Goal: Task Accomplishment & Management: Complete application form

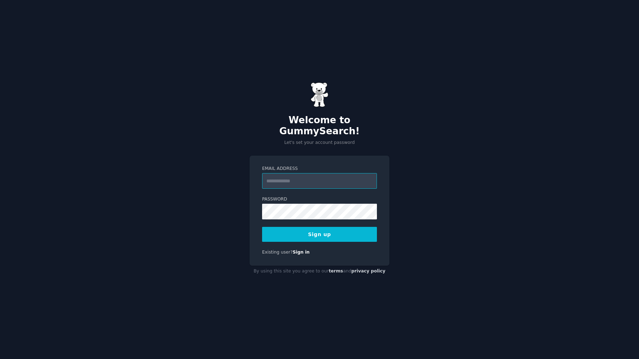
click at [343, 178] on input "Email Address" at bounding box center [319, 181] width 115 height 16
type input "**********"
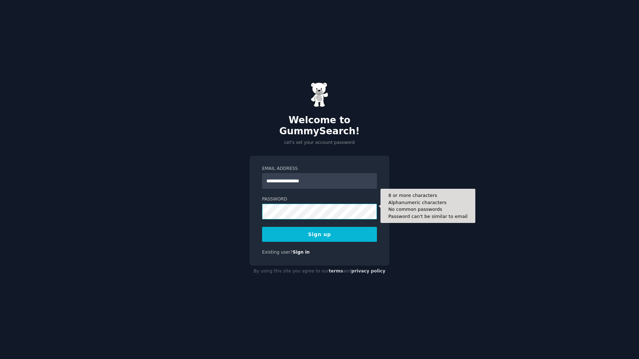
click at [262, 227] on button "Sign up" at bounding box center [319, 234] width 115 height 15
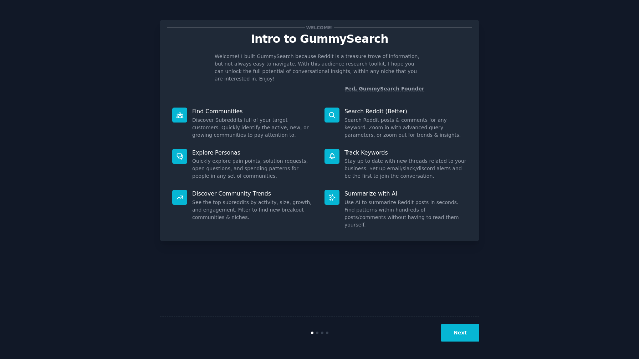
click at [464, 322] on div "Next" at bounding box center [319, 333] width 319 height 33
click at [465, 329] on button "Next" at bounding box center [460, 332] width 38 height 17
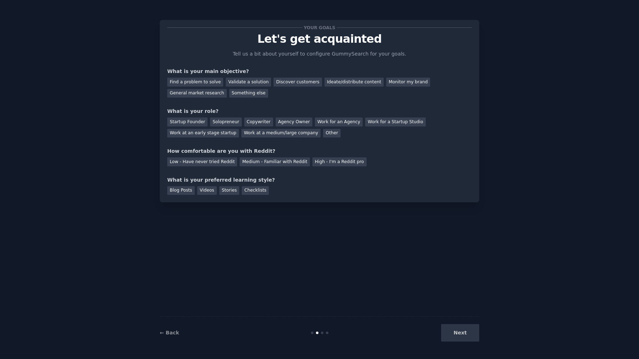
click at [465, 331] on div "Next" at bounding box center [426, 332] width 107 height 17
click at [195, 79] on div "Find a problem to solve" at bounding box center [195, 82] width 56 height 9
click at [230, 81] on div "Validate a solution" at bounding box center [248, 82] width 45 height 9
click at [191, 83] on div "Find a problem to solve" at bounding box center [195, 82] width 56 height 9
click at [192, 118] on div "Startup Founder" at bounding box center [187, 122] width 40 height 9
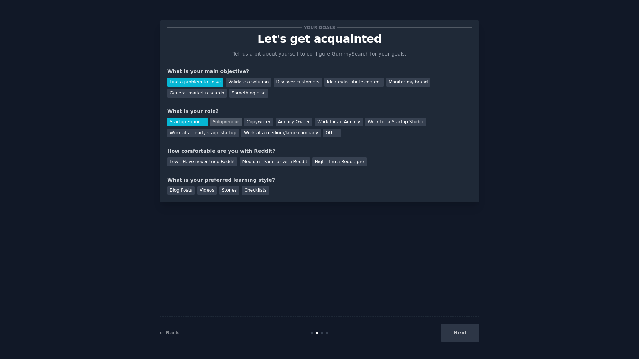
click at [217, 122] on div "Solopreneur" at bounding box center [225, 122] width 31 height 9
click at [261, 159] on div "Medium - Familiar with Reddit" at bounding box center [275, 162] width 70 height 9
click at [197, 192] on div "Videos" at bounding box center [207, 190] width 20 height 9
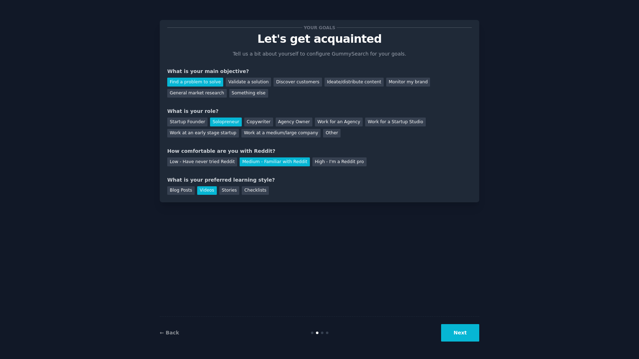
click at [434, 334] on div "Next" at bounding box center [426, 332] width 107 height 17
click at [478, 329] on button "Next" at bounding box center [460, 332] width 38 height 17
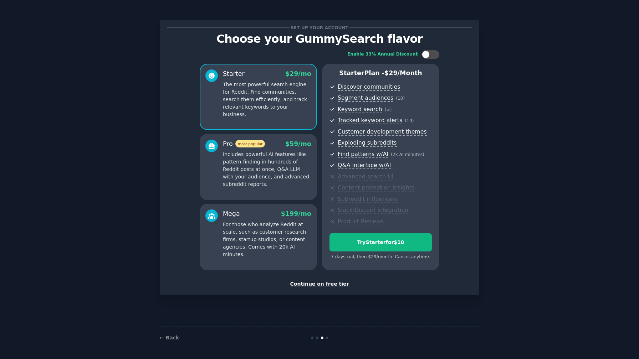
click at [318, 283] on div "Continue on free tier" at bounding box center [319, 284] width 304 height 7
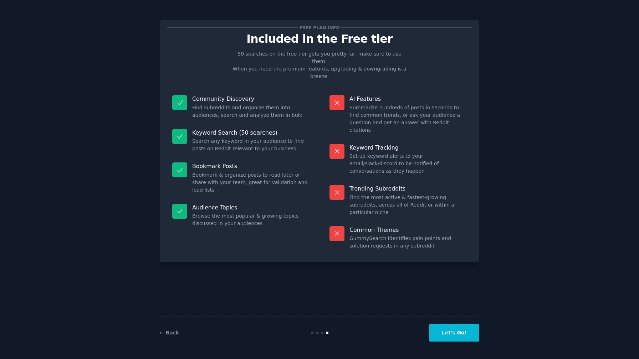
click at [435, 332] on button "Let's Go!" at bounding box center [454, 332] width 50 height 17
